Goal: Task Accomplishment & Management: Use online tool/utility

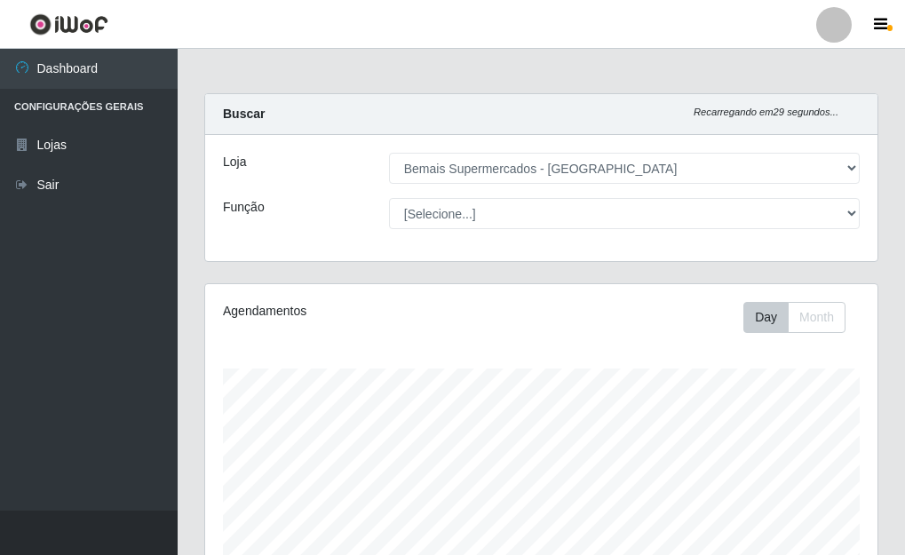
select select "249"
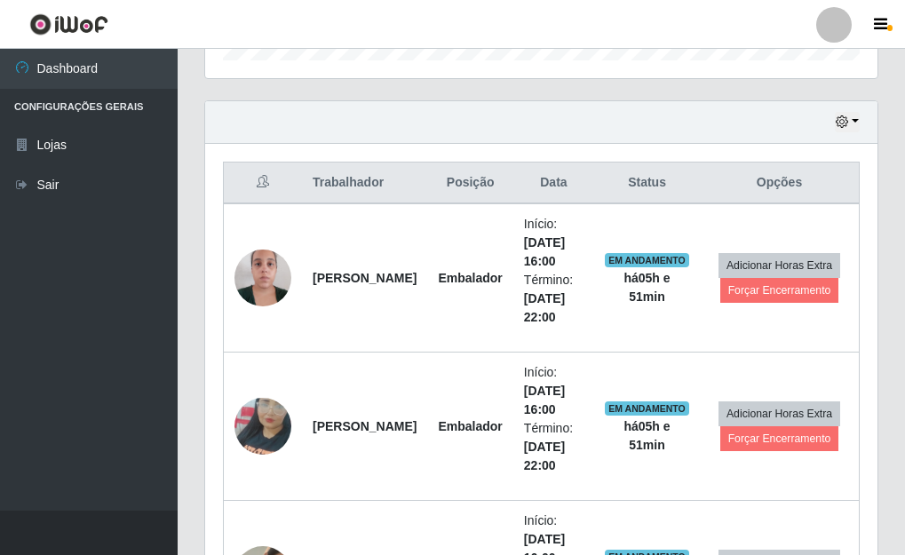
scroll to position [575, 0]
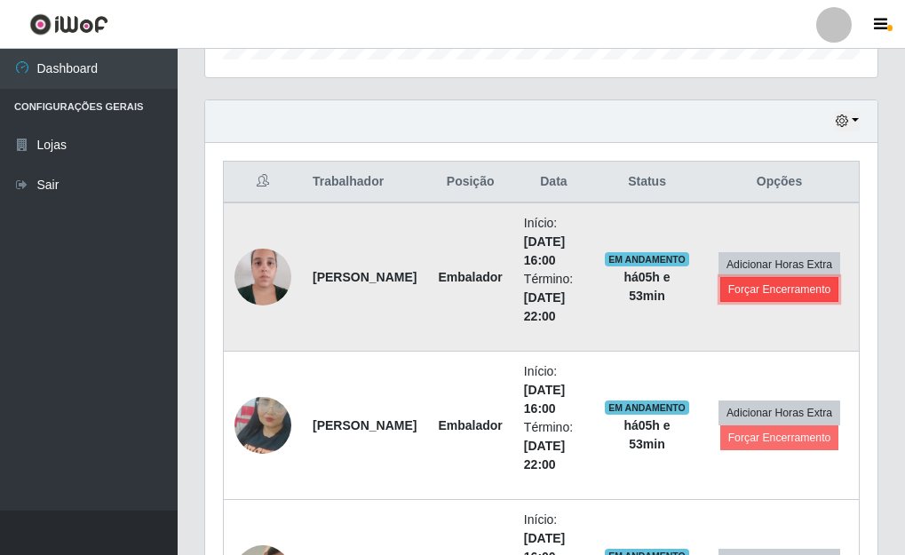
click at [775, 293] on button "Forçar Encerramento" at bounding box center [779, 289] width 119 height 25
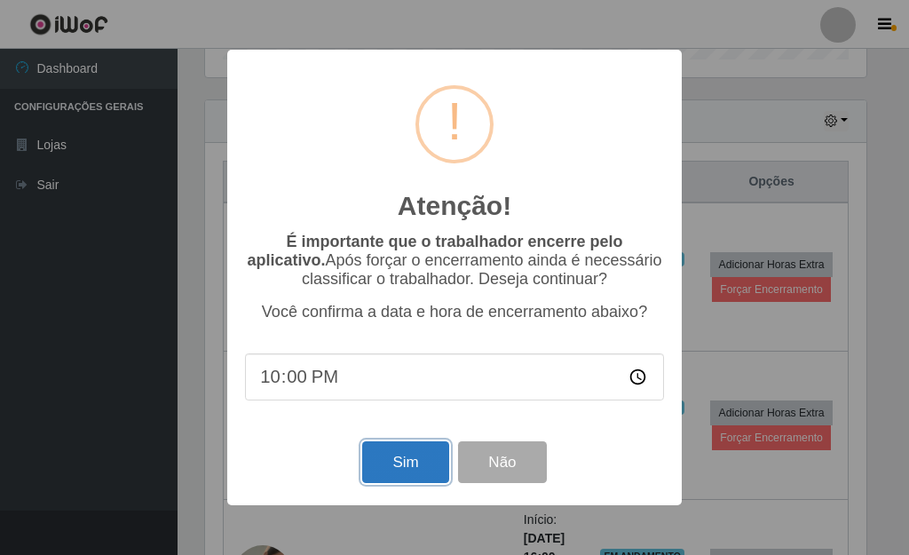
click at [419, 459] on button "Sim" at bounding box center [405, 462] width 86 height 42
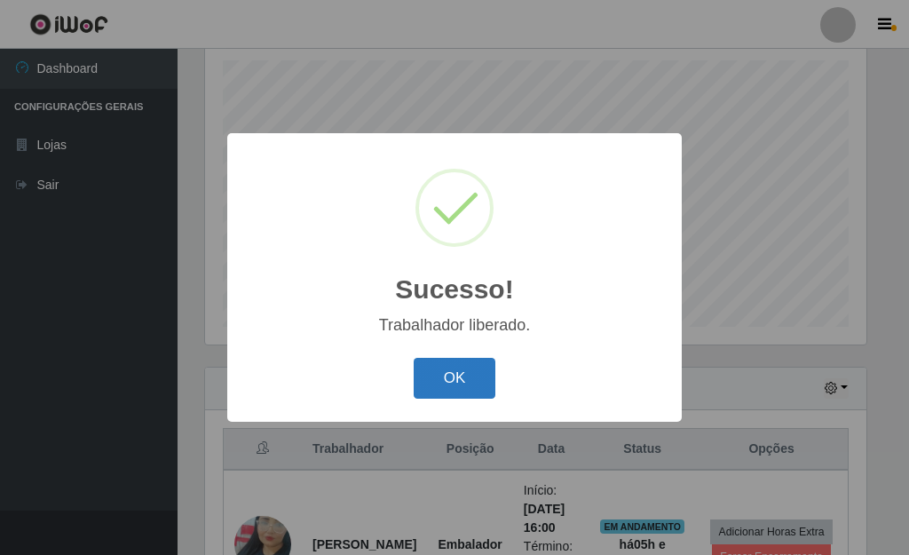
click at [480, 375] on button "OK" at bounding box center [455, 379] width 83 height 42
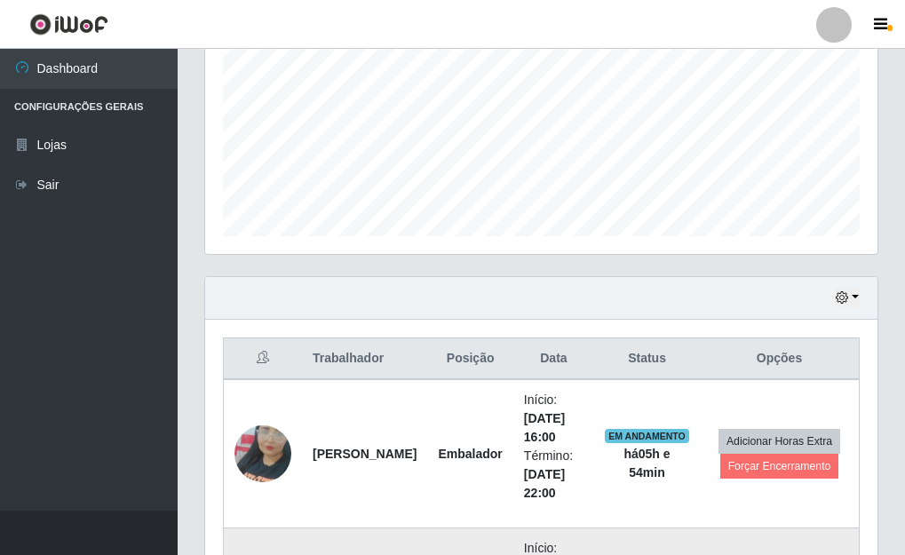
scroll to position [574, 0]
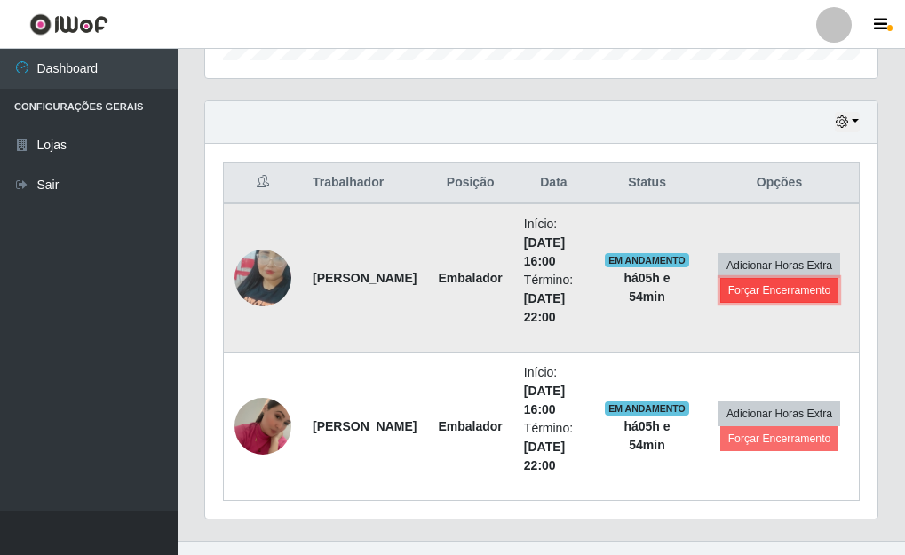
click at [792, 288] on button "Forçar Encerramento" at bounding box center [779, 290] width 119 height 25
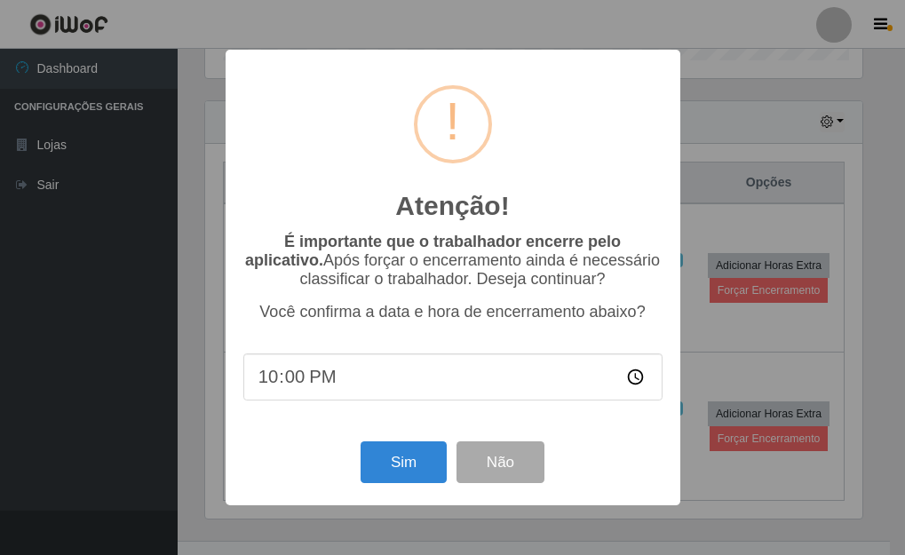
scroll to position [368, 661]
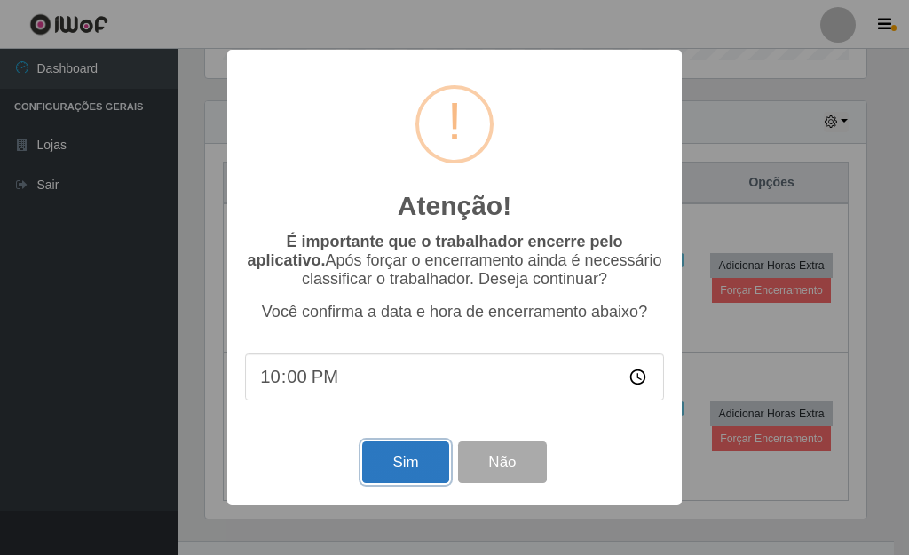
click at [412, 476] on button "Sim" at bounding box center [405, 462] width 86 height 42
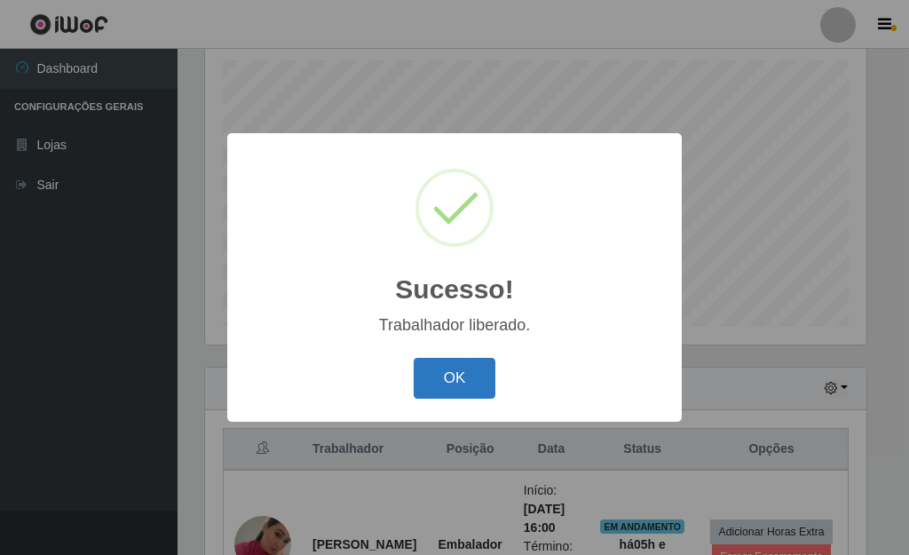
click at [435, 376] on button "OK" at bounding box center [455, 379] width 83 height 42
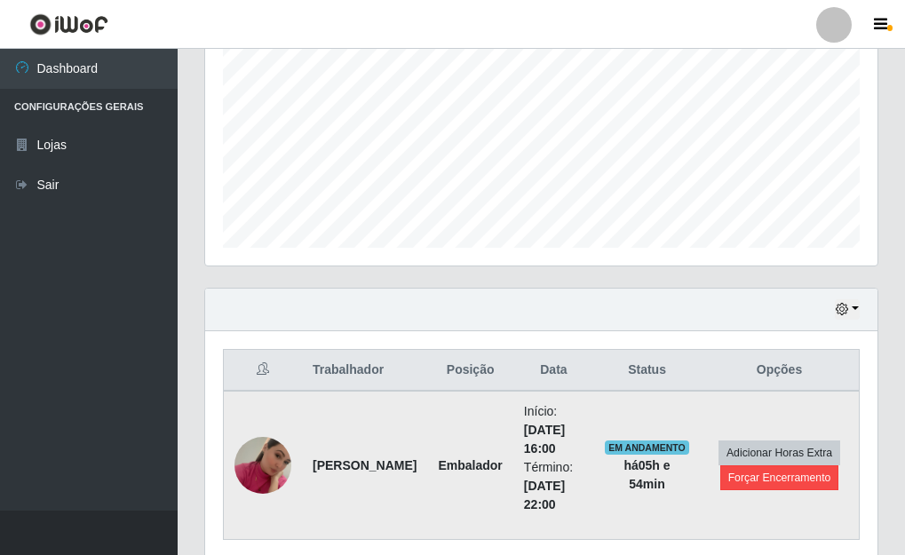
scroll to position [456, 0]
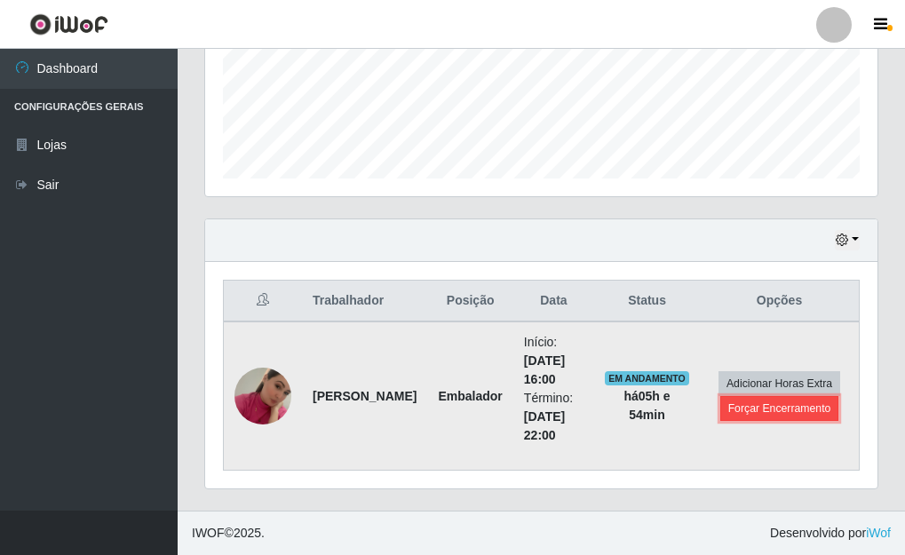
click at [771, 402] on button "Forçar Encerramento" at bounding box center [779, 408] width 119 height 25
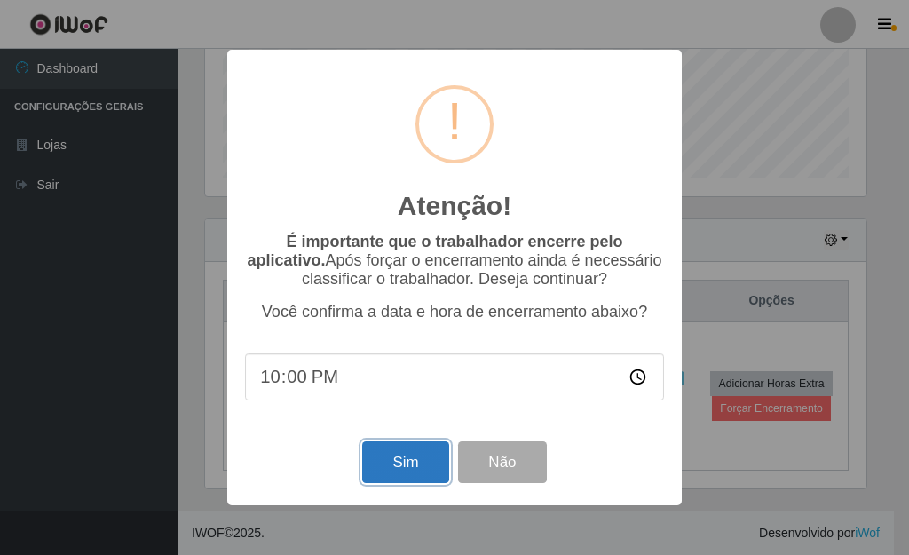
click at [401, 451] on button "Sim" at bounding box center [405, 462] width 86 height 42
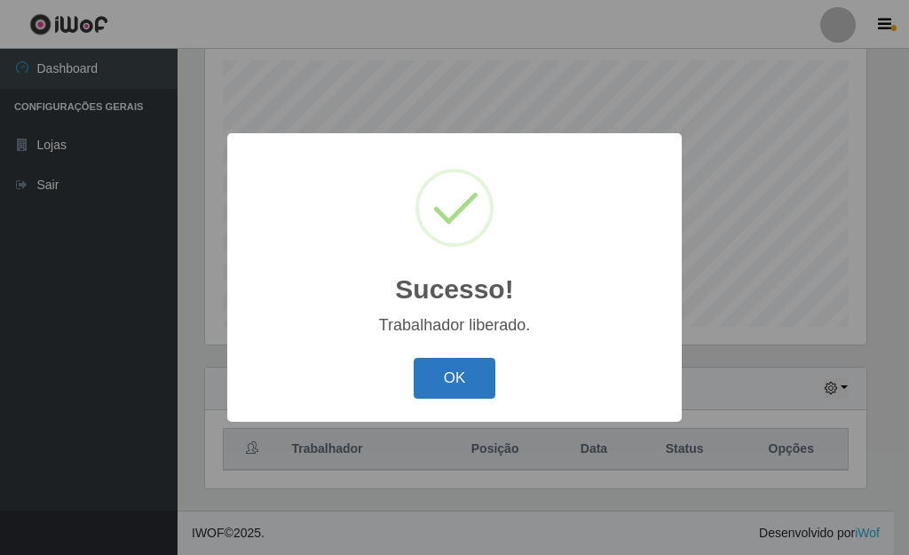
click at [447, 371] on button "OK" at bounding box center [455, 379] width 83 height 42
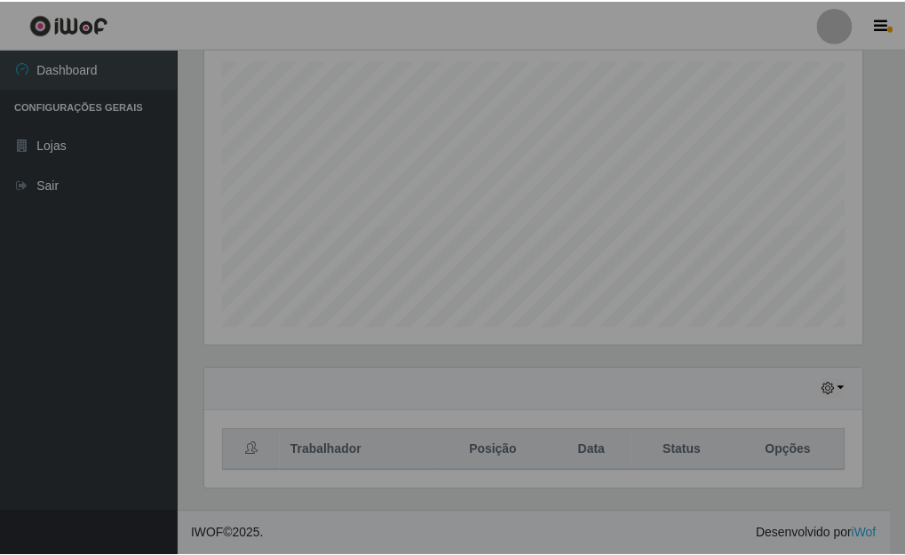
scroll to position [368, 672]
